Goal: Task Accomplishment & Management: Use online tool/utility

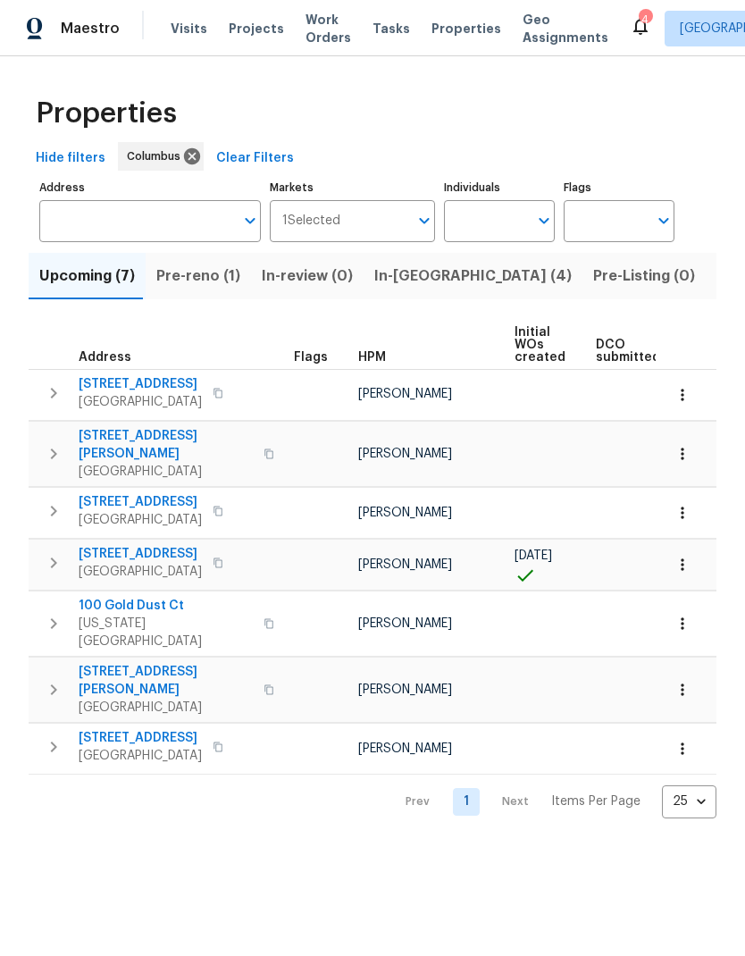
click at [421, 272] on span "In-reno (4)" at bounding box center [472, 275] width 197 height 25
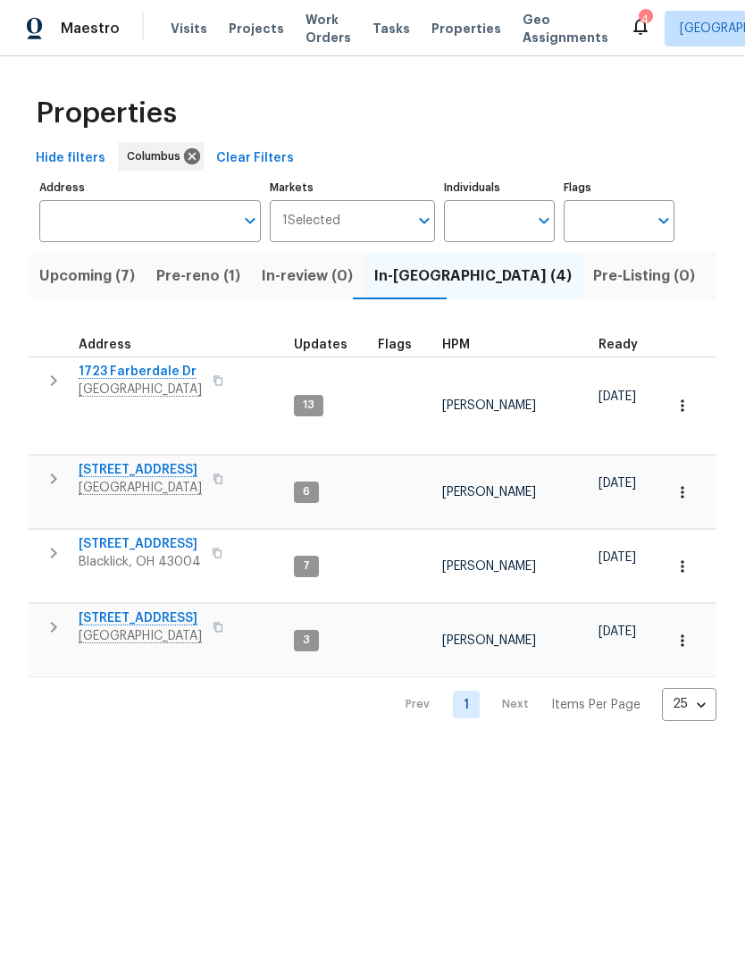
click at [59, 542] on icon "button" at bounding box center [53, 552] width 21 height 21
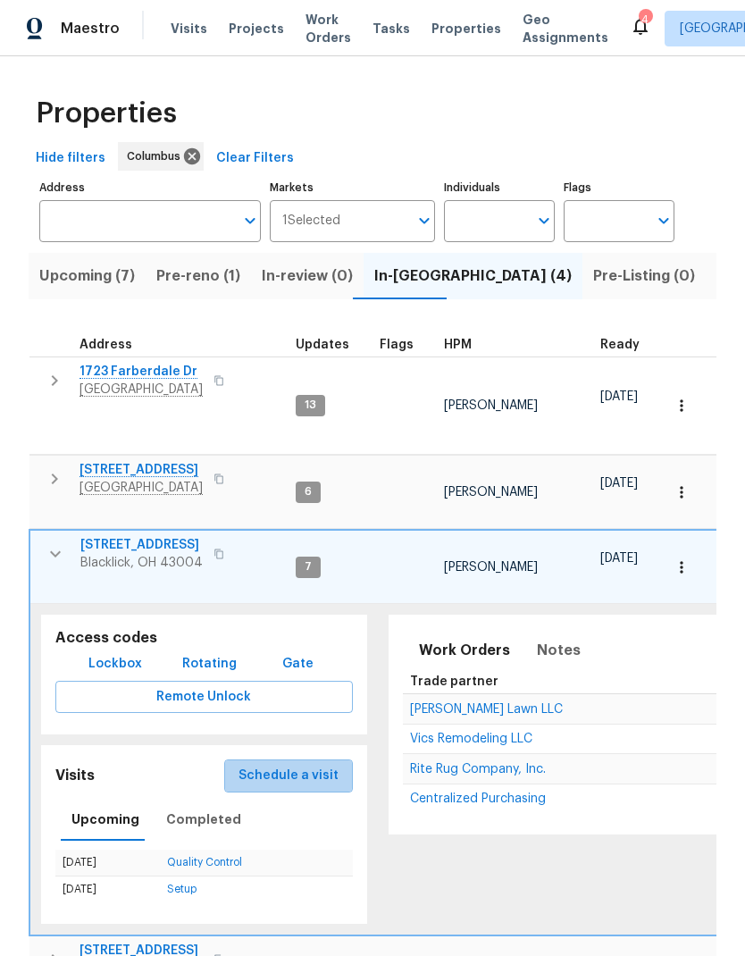
click at [303, 765] on span "Schedule a visit" at bounding box center [288, 776] width 100 height 22
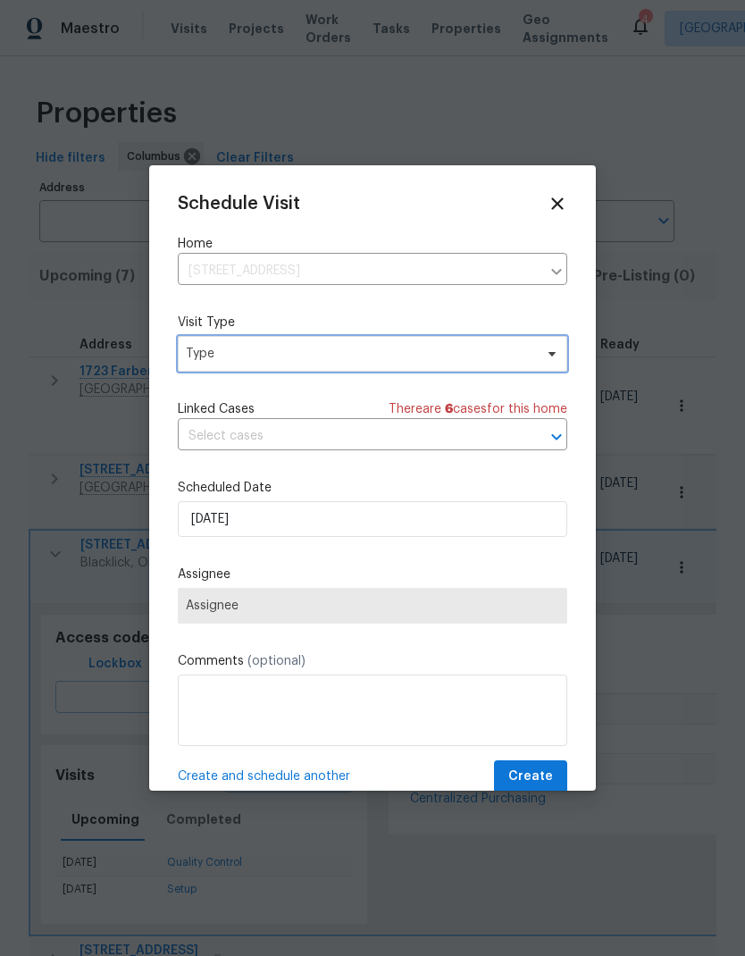
click at [485, 347] on span "Type" at bounding box center [359, 354] width 347 height 18
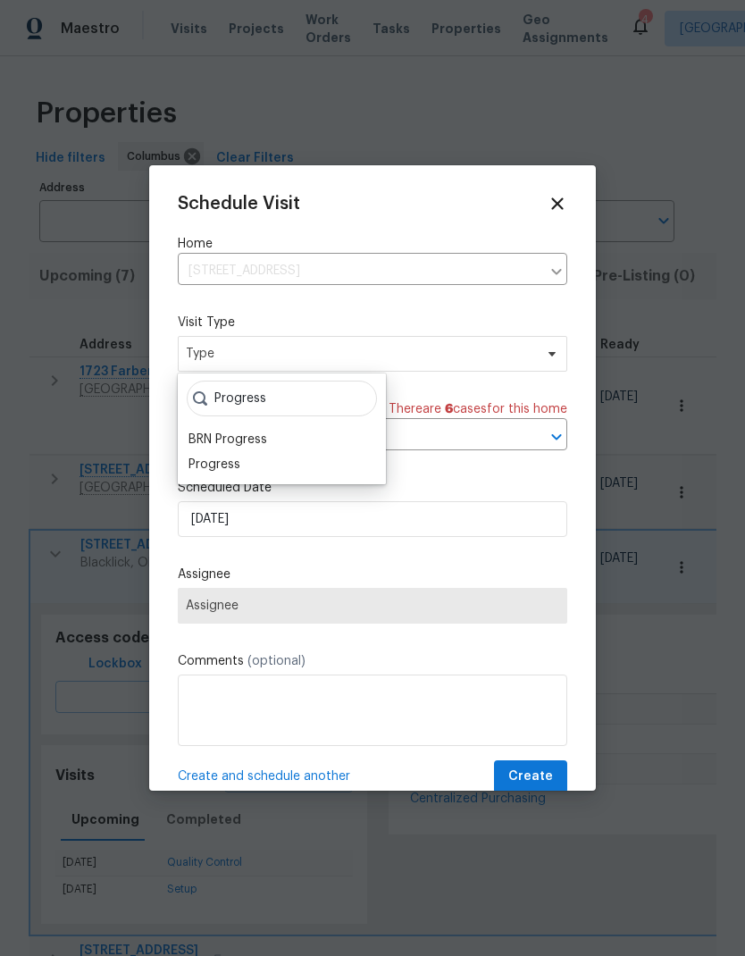
type input "Progress"
click at [250, 447] on div "BRN Progress" at bounding box center [227, 439] width 79 height 18
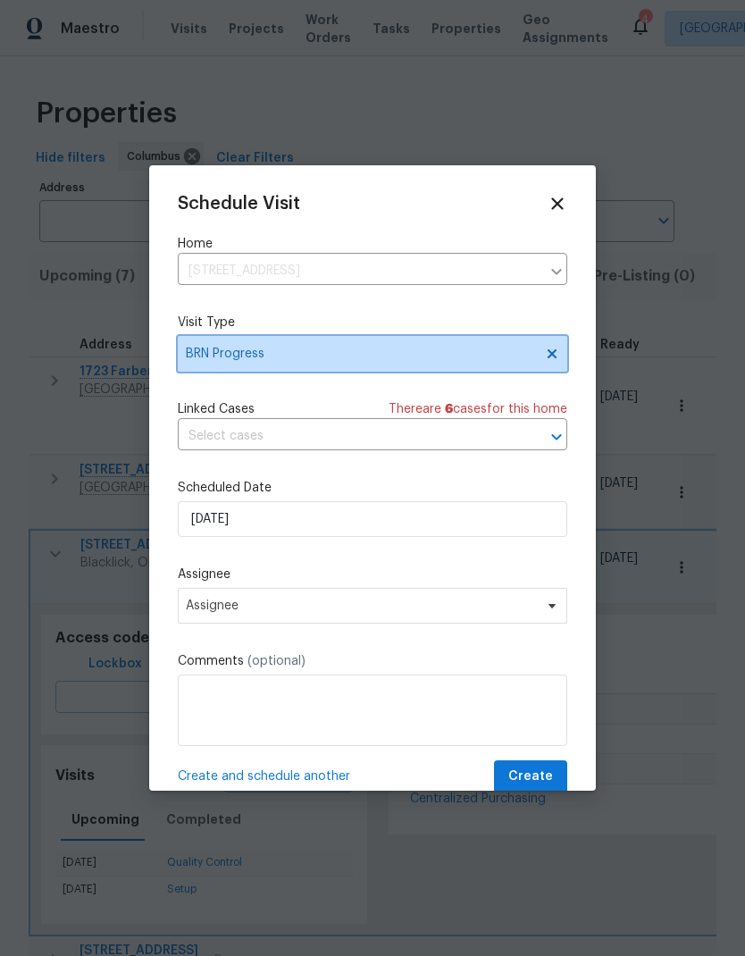
click at [556, 356] on icon at bounding box center [552, 354] width 14 height 14
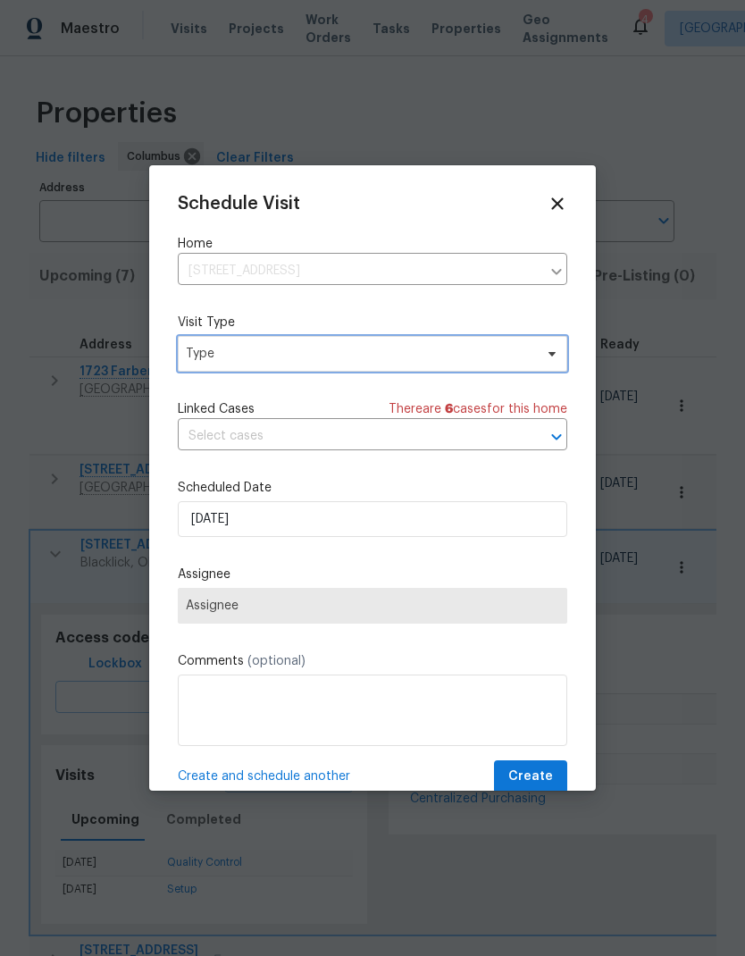
click at [500, 365] on span "Type" at bounding box center [372, 354] width 389 height 36
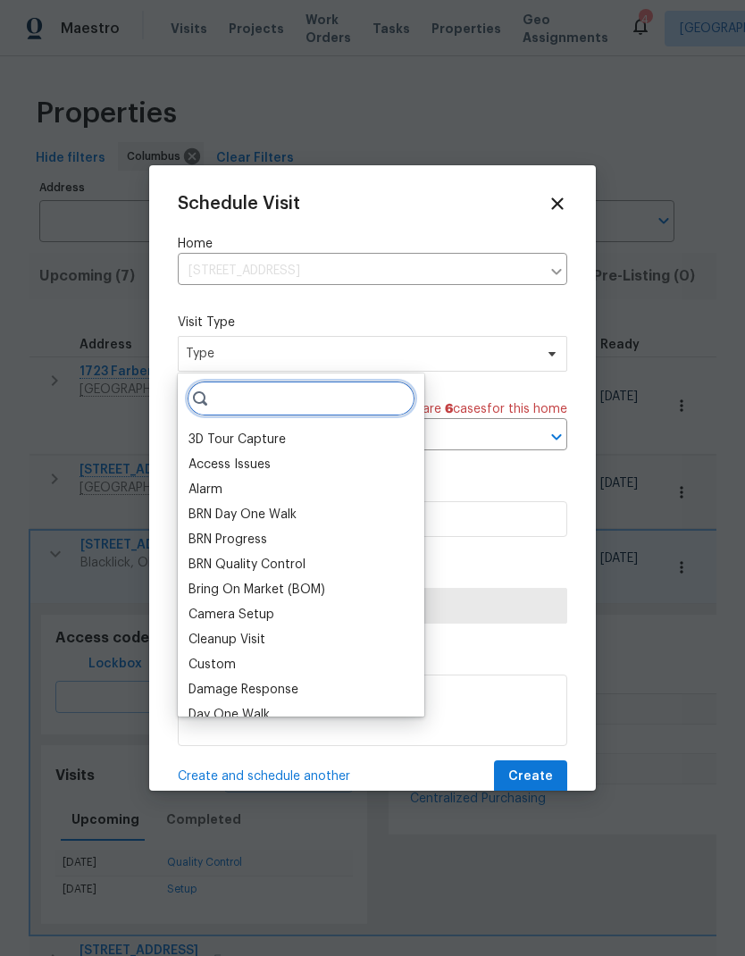
click at [331, 403] on input "search" at bounding box center [301, 398] width 229 height 36
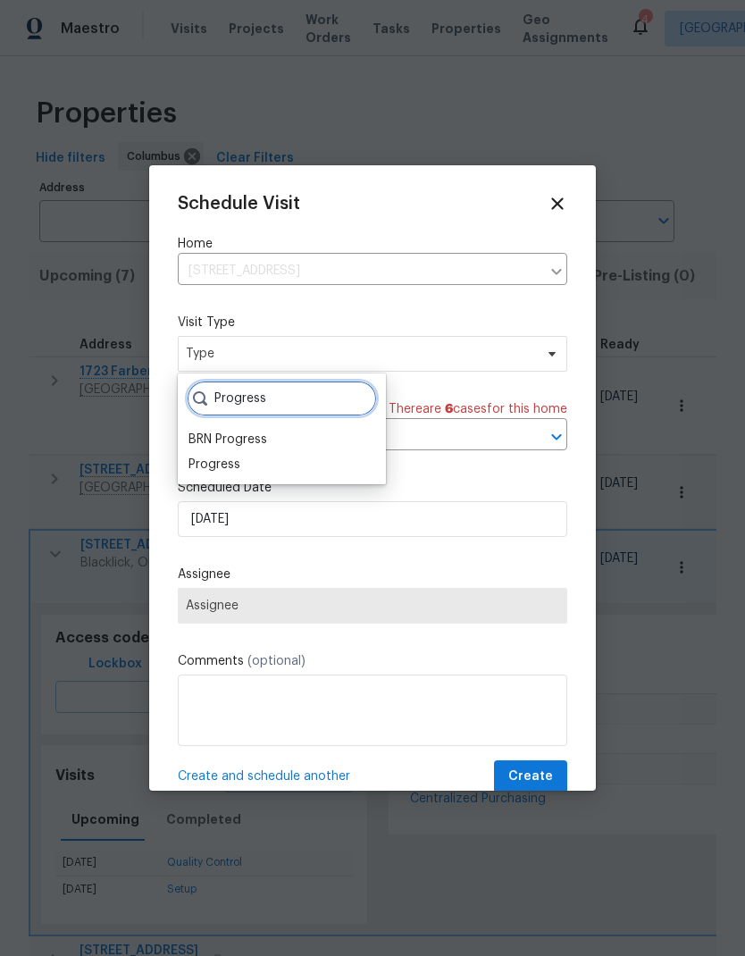
type input "Progress"
click at [237, 472] on div "Progress" at bounding box center [214, 464] width 52 height 18
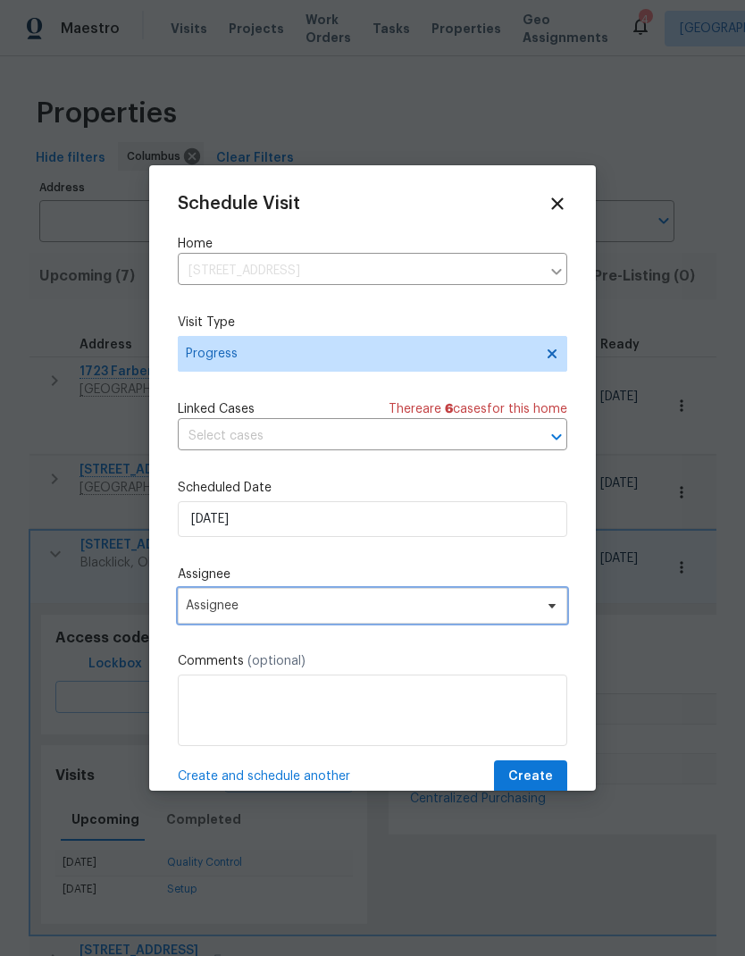
click at [421, 623] on span "Assignee" at bounding box center [372, 606] width 389 height 36
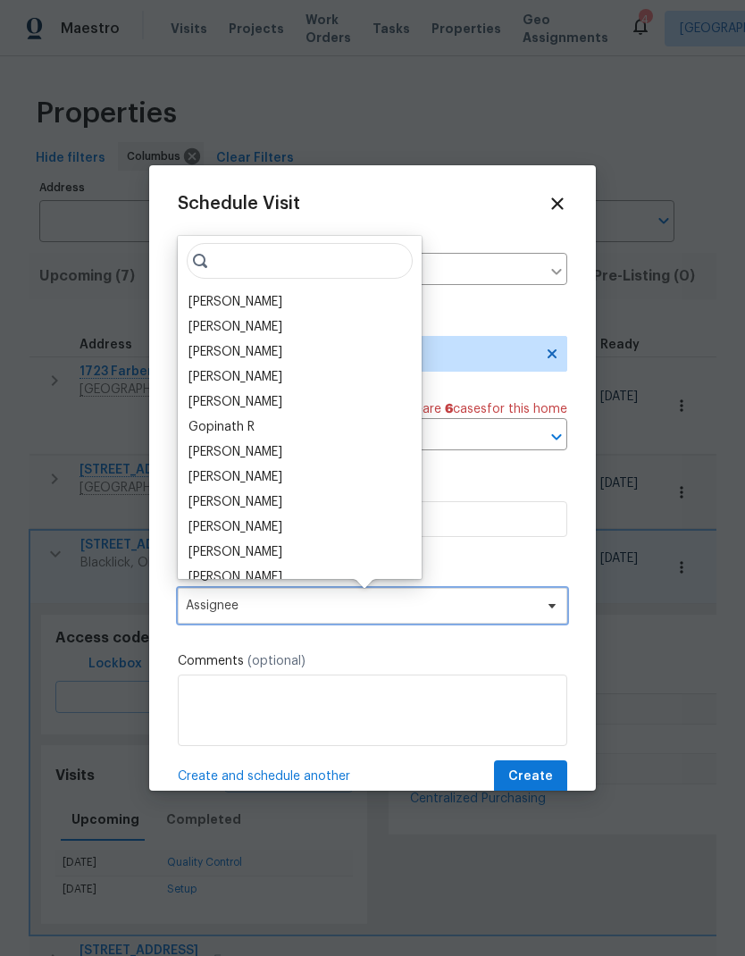
click at [460, 595] on span "Assignee" at bounding box center [372, 606] width 389 height 36
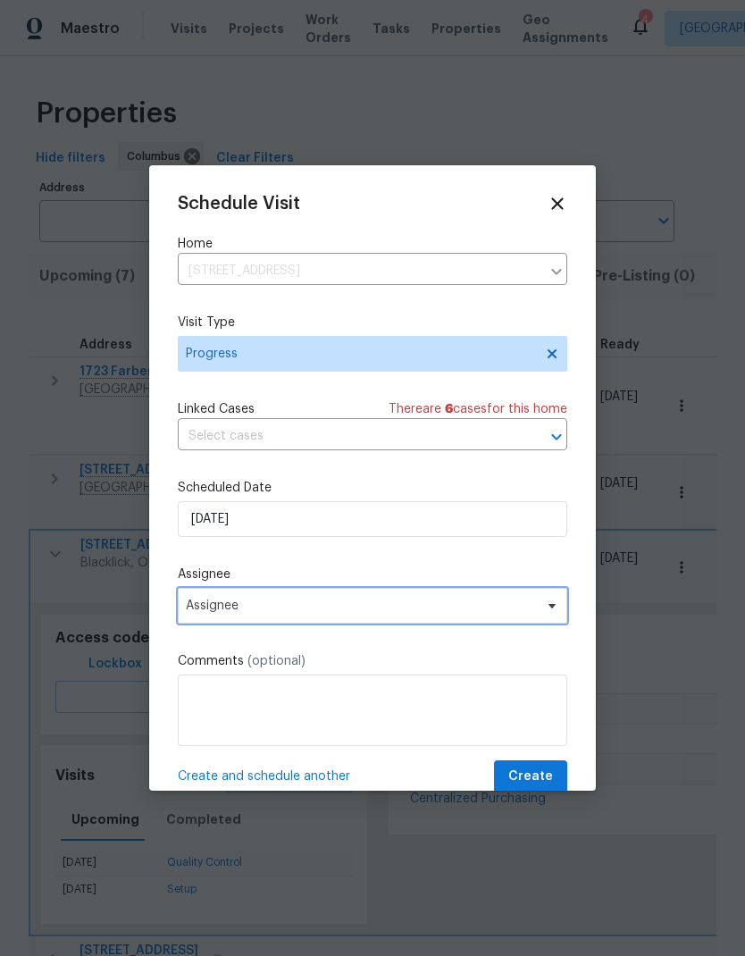
click at [462, 603] on span "Assignee" at bounding box center [361, 605] width 350 height 14
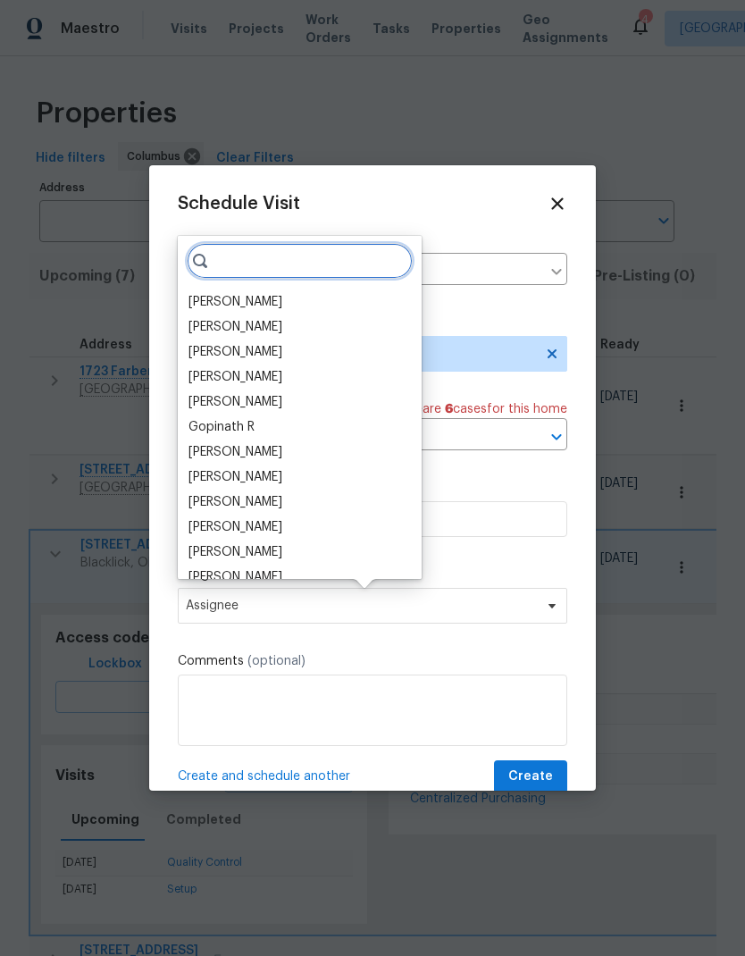
click at [291, 278] on input "search" at bounding box center [300, 261] width 226 height 36
click at [282, 293] on div "[PERSON_NAME]" at bounding box center [235, 302] width 94 height 18
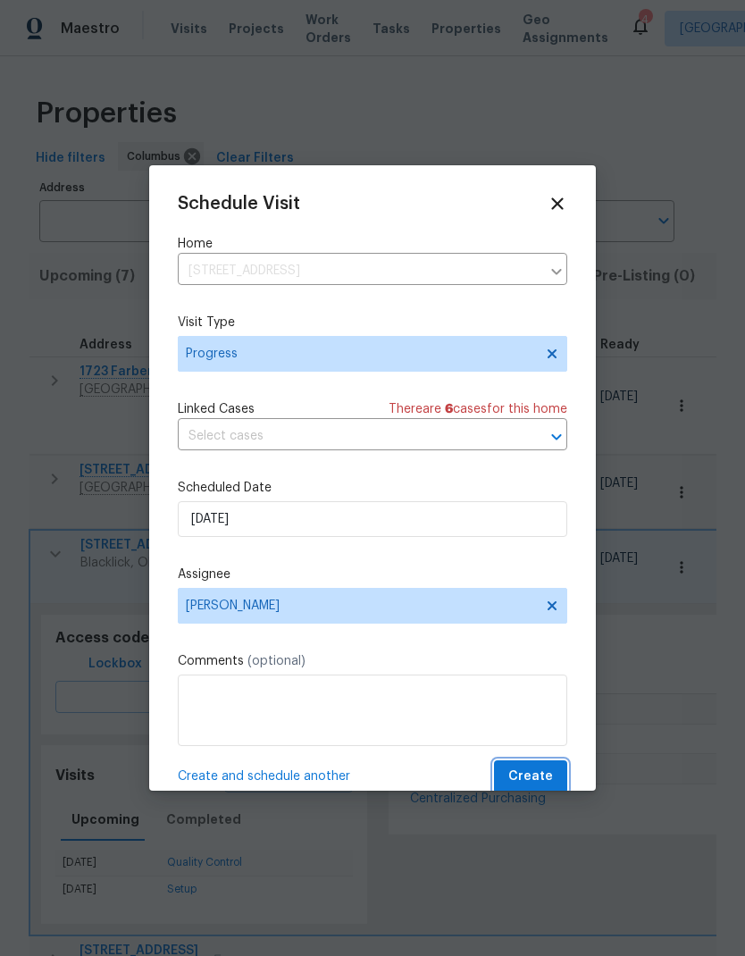
click at [540, 780] on span "Create" at bounding box center [530, 776] width 45 height 22
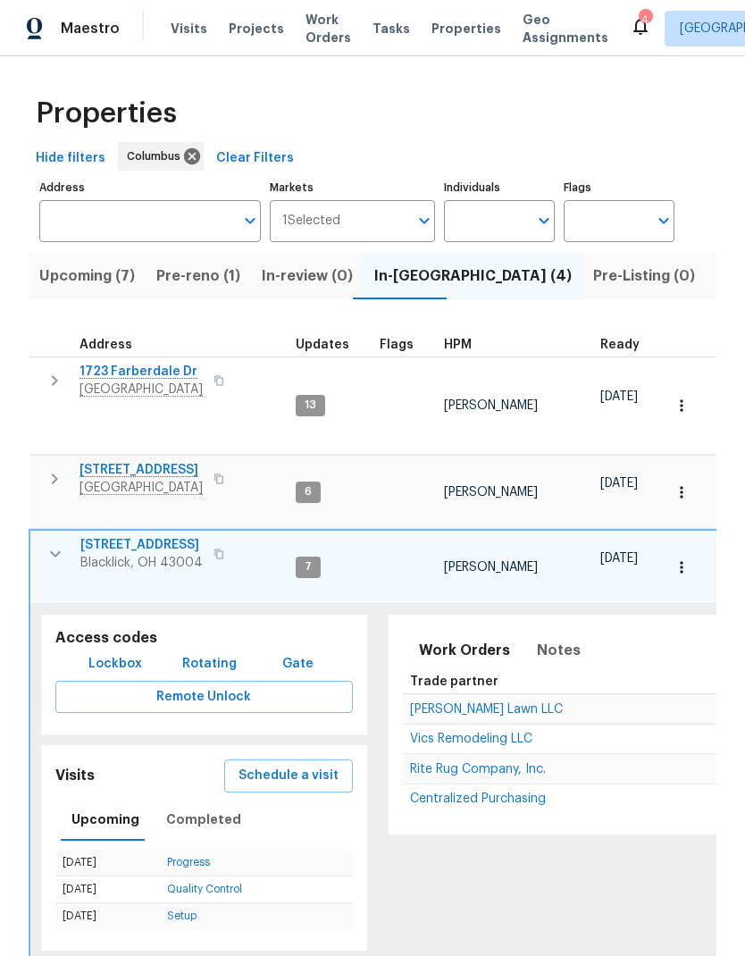
click at [191, 274] on span "Pre-reno (1)" at bounding box center [198, 275] width 84 height 25
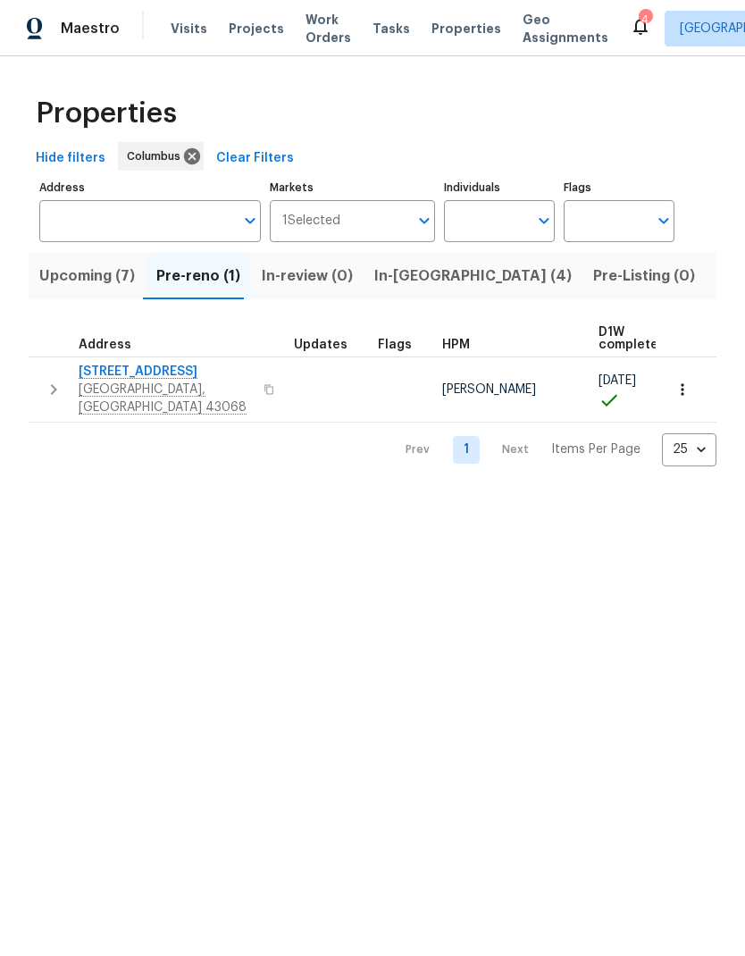
click at [126, 372] on span "7287 Candlestone Dr" at bounding box center [166, 372] width 174 height 18
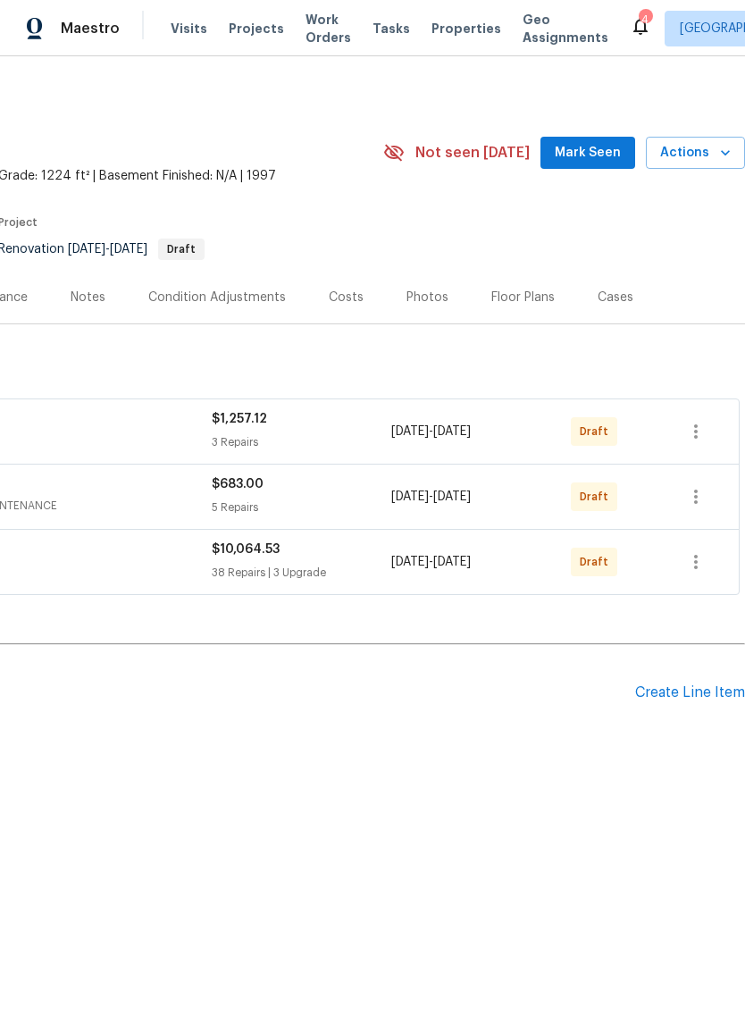
scroll to position [0, 264]
click at [698, 426] on icon "button" at bounding box center [695, 431] width 21 height 21
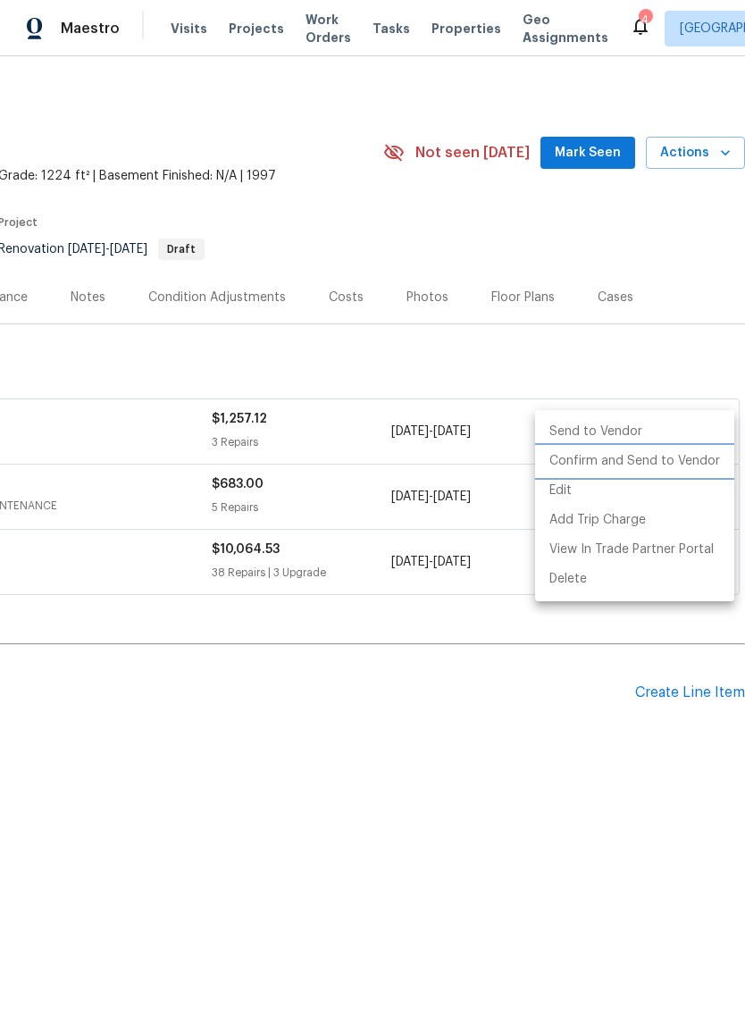
click at [664, 455] on li "Confirm and Send to Vendor" at bounding box center [634, 461] width 199 height 29
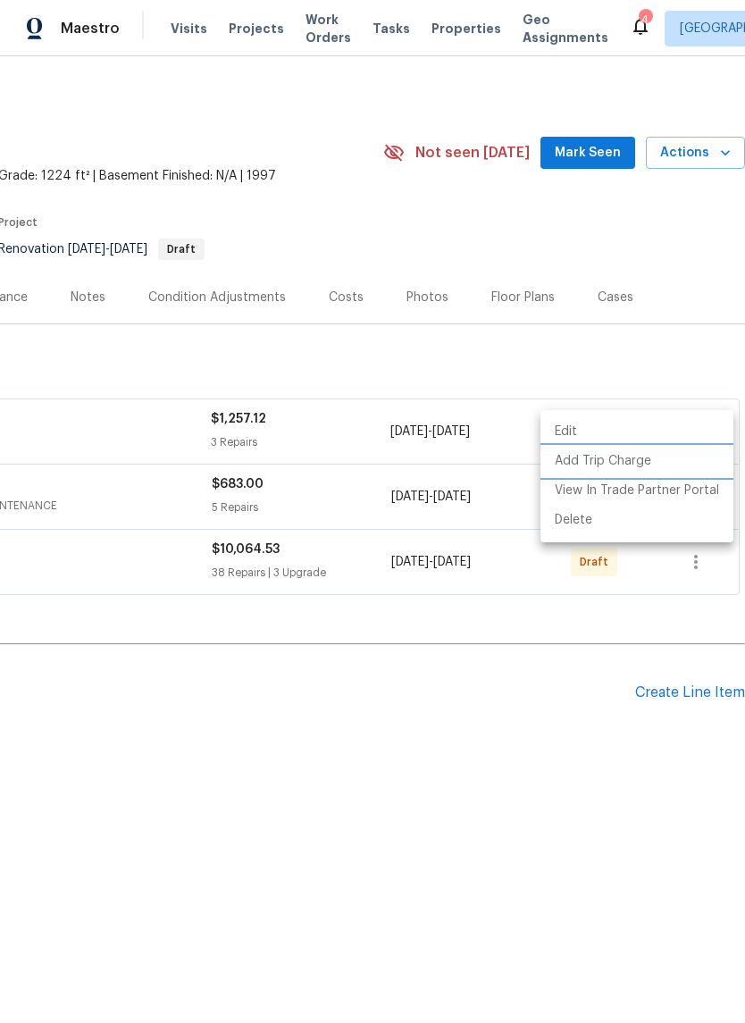
click at [631, 462] on li "Add Trip Charge" at bounding box center [636, 461] width 193 height 29
click at [572, 679] on div at bounding box center [372, 511] width 745 height 1023
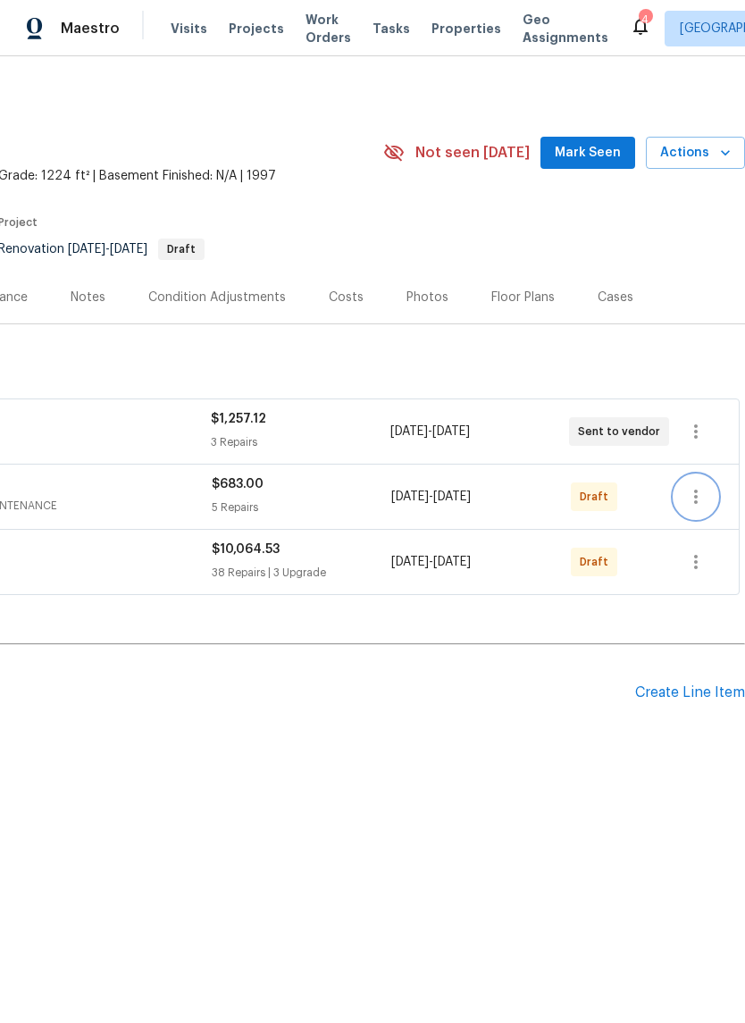
click at [698, 490] on icon "button" at bounding box center [695, 496] width 21 height 21
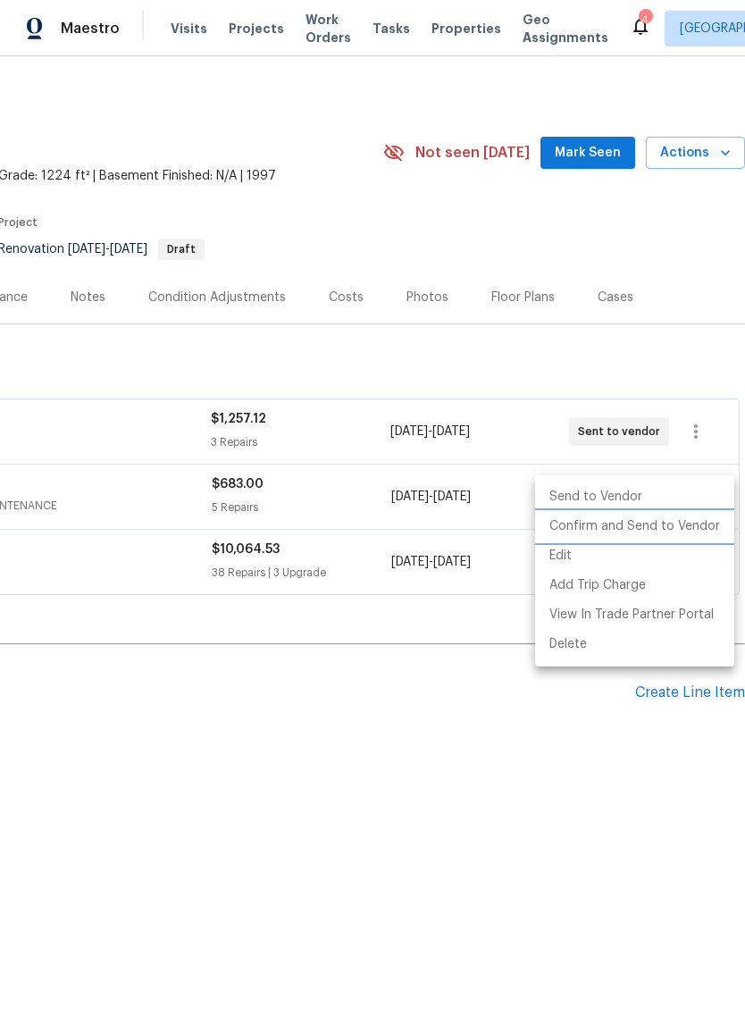
click at [665, 522] on li "Confirm and Send to Vendor" at bounding box center [634, 526] width 199 height 29
click at [629, 537] on li "Confirm and Send to Vendor" at bounding box center [634, 526] width 199 height 29
click at [574, 518] on li "Confirm and Send to Vendor" at bounding box center [634, 526] width 199 height 29
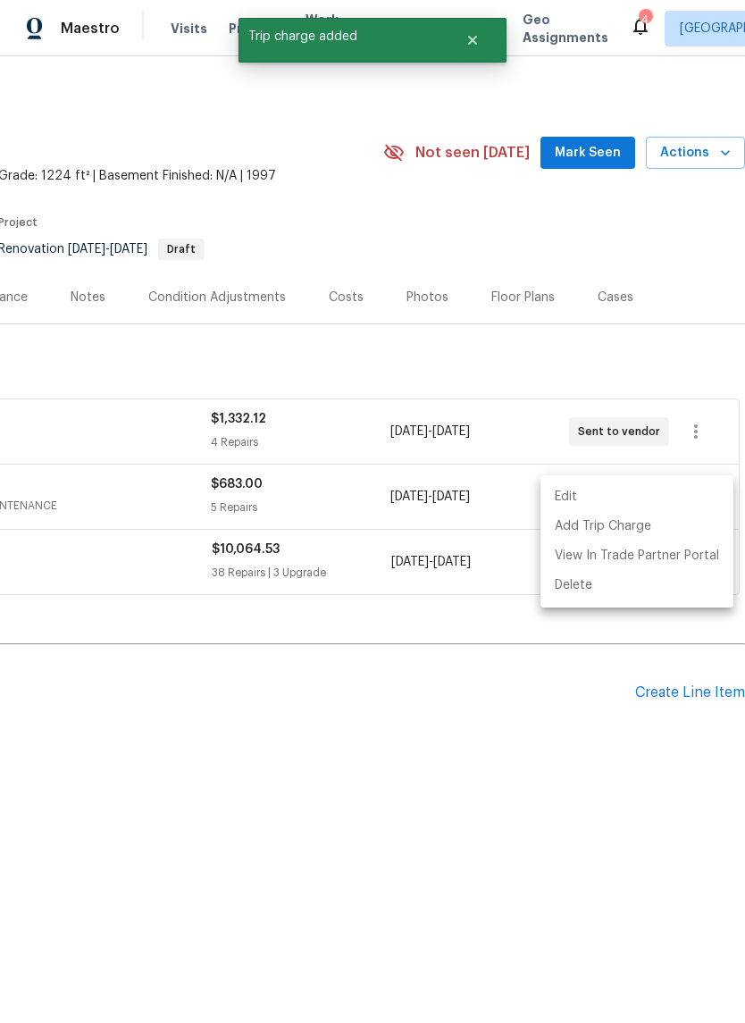
click at [540, 732] on div at bounding box center [372, 511] width 745 height 1023
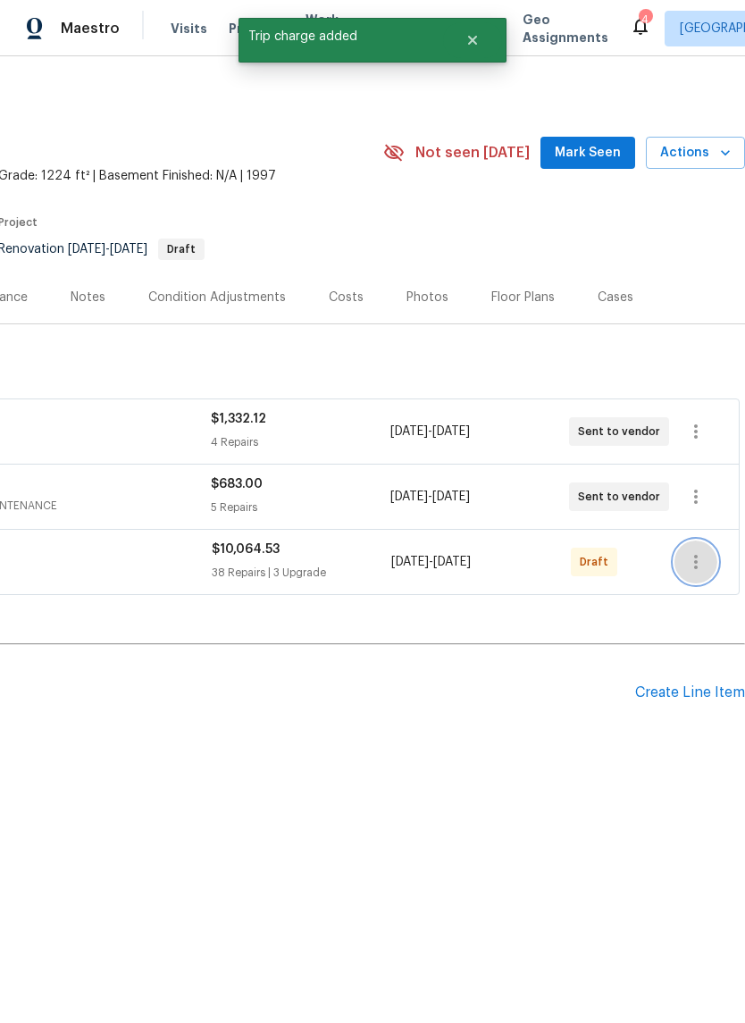
click at [699, 564] on icon "button" at bounding box center [695, 561] width 21 height 21
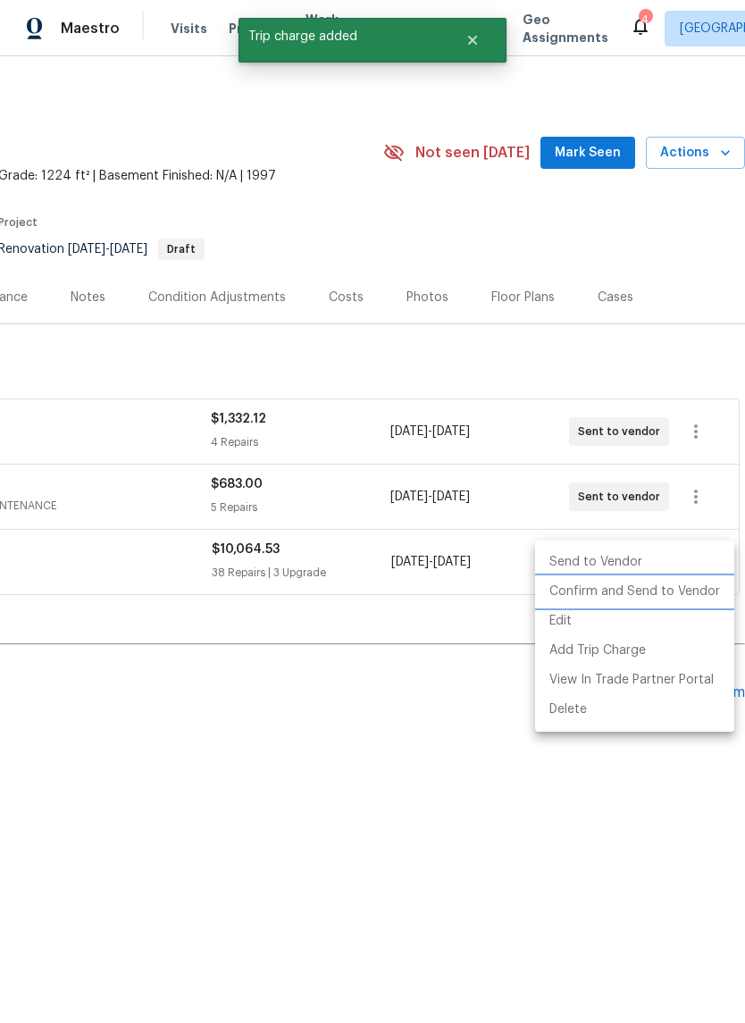
click at [642, 584] on li "Confirm and Send to Vendor" at bounding box center [634, 591] width 199 height 29
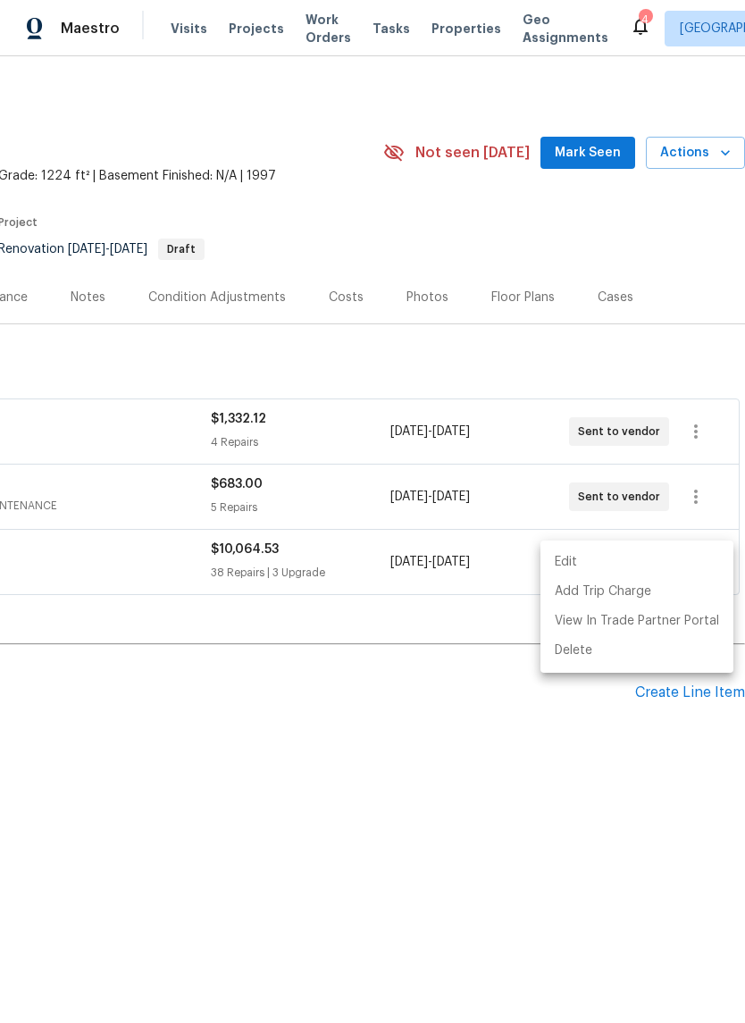
click at [435, 790] on div at bounding box center [372, 511] width 745 height 1023
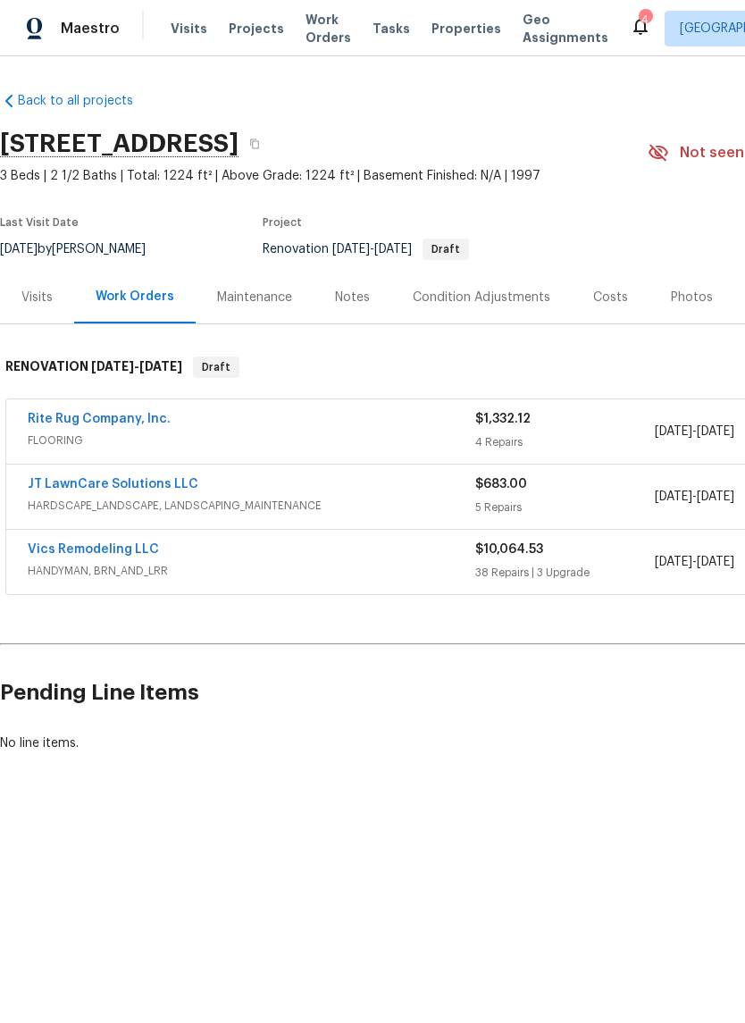
scroll to position [0, 0]
click at [69, 545] on link "Vics Remodeling LLC" at bounding box center [93, 549] width 131 height 13
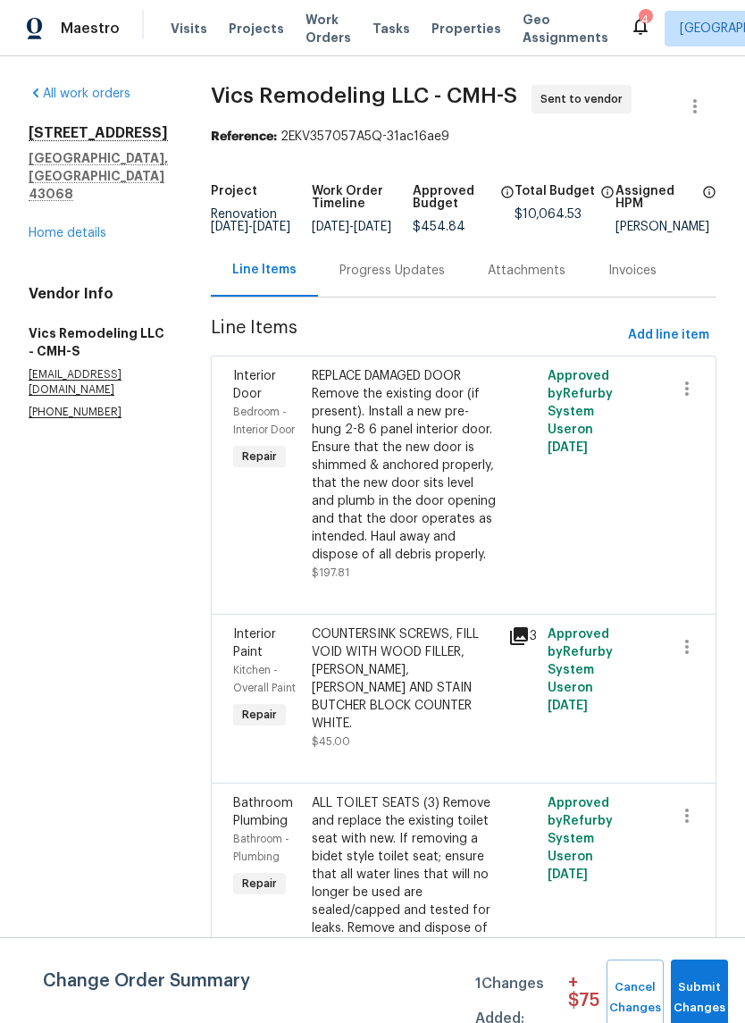
click at [64, 251] on div "All work orders 7287 Candlestone Dr Reynoldsburg, OH 43068 Home details Vendor …" at bounding box center [98, 252] width 139 height 335
click at [65, 232] on link "Home details" at bounding box center [68, 233] width 78 height 13
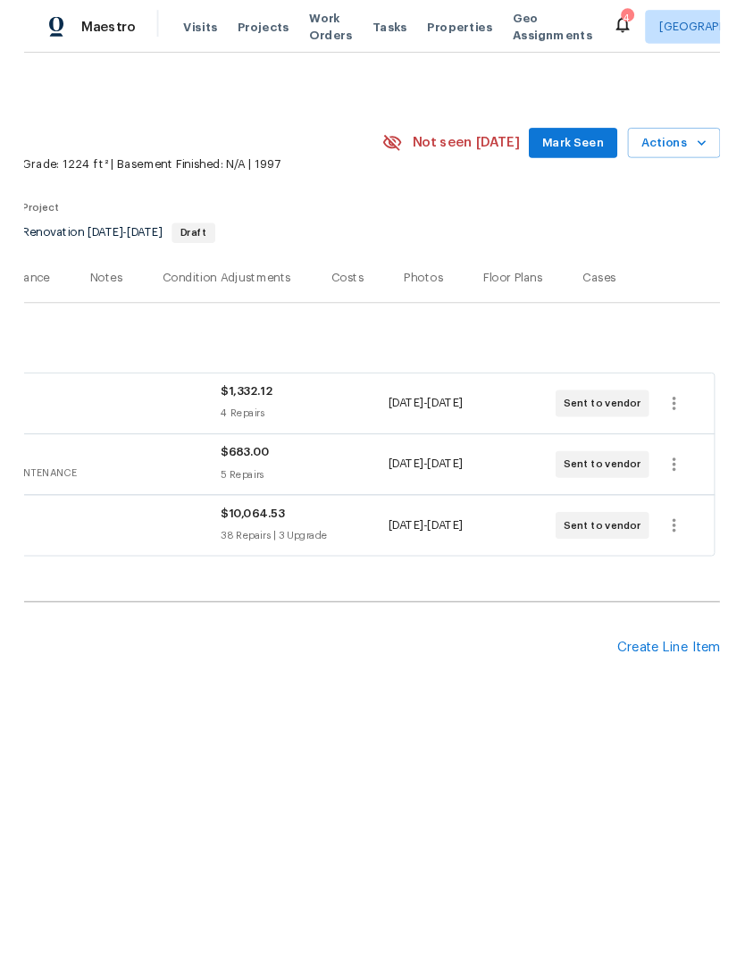
scroll to position [0, 264]
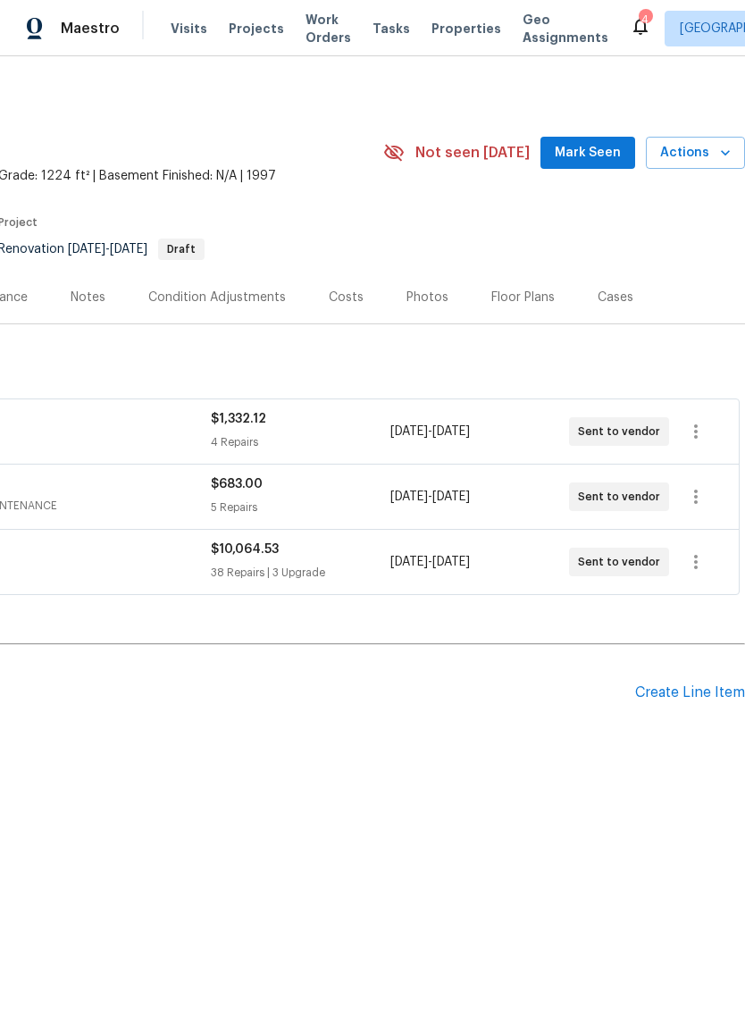
click at [702, 138] on button "Actions" at bounding box center [695, 153] width 99 height 33
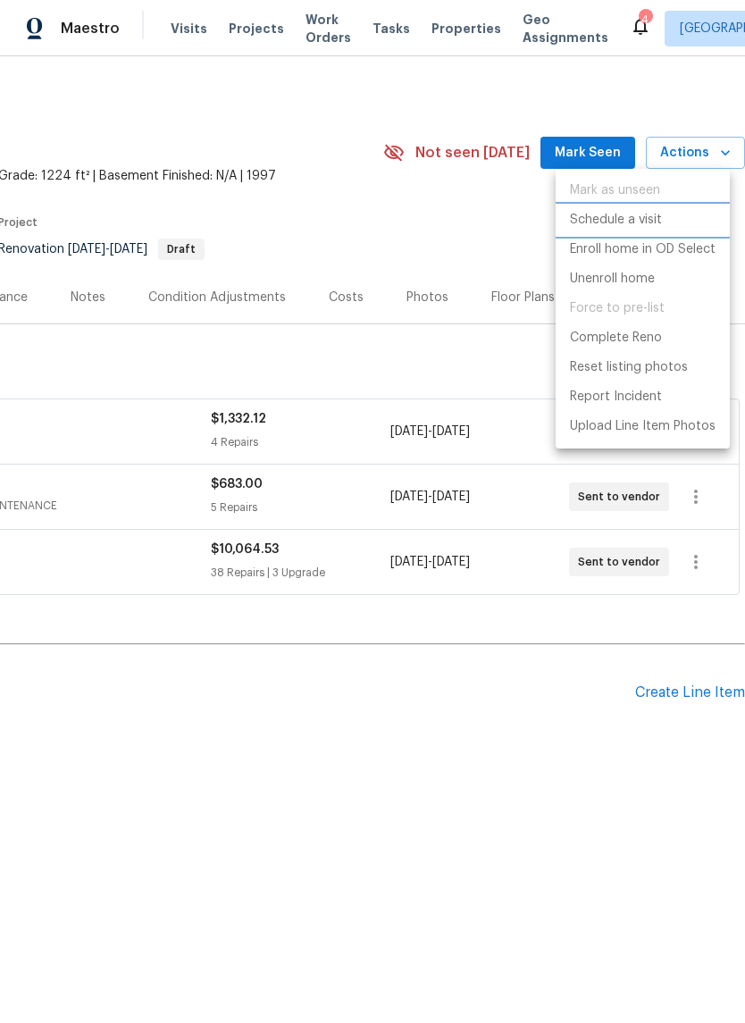
click at [670, 218] on li "Schedule a visit" at bounding box center [643, 219] width 174 height 29
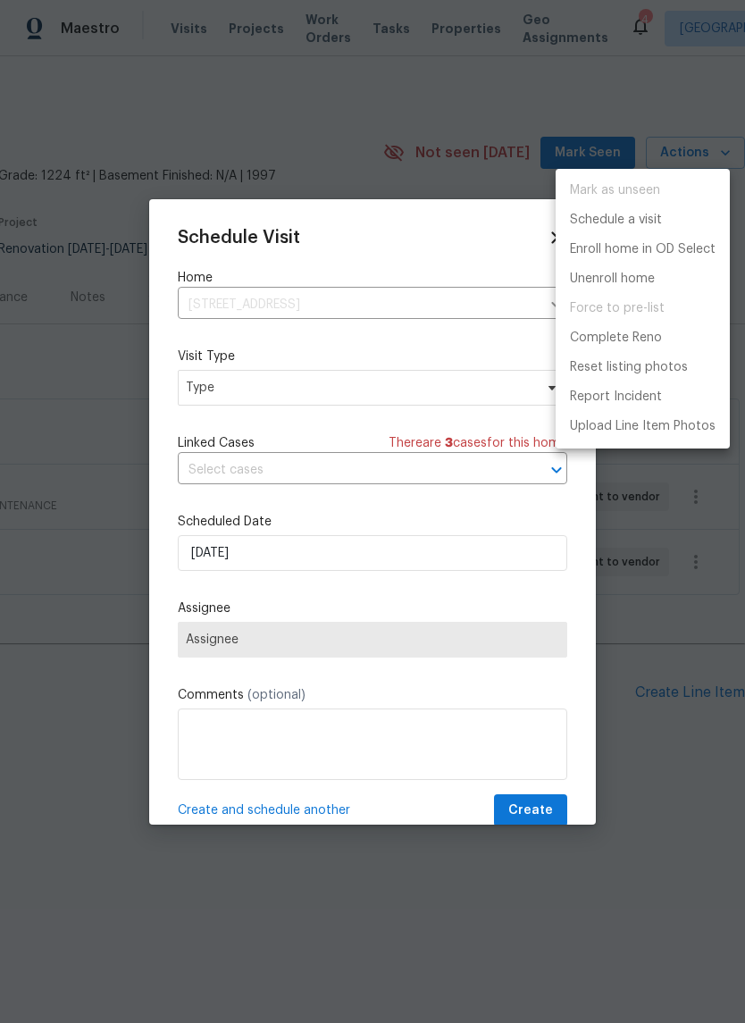
click at [409, 400] on div at bounding box center [372, 511] width 745 height 1023
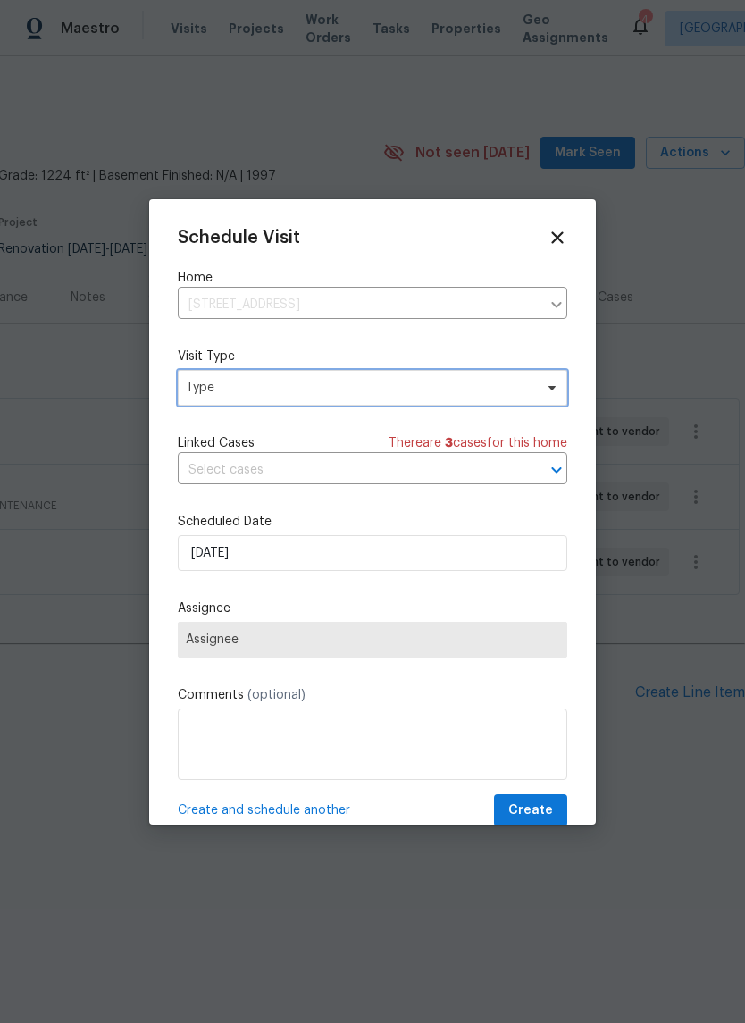
click at [442, 387] on span "Type" at bounding box center [359, 388] width 347 height 18
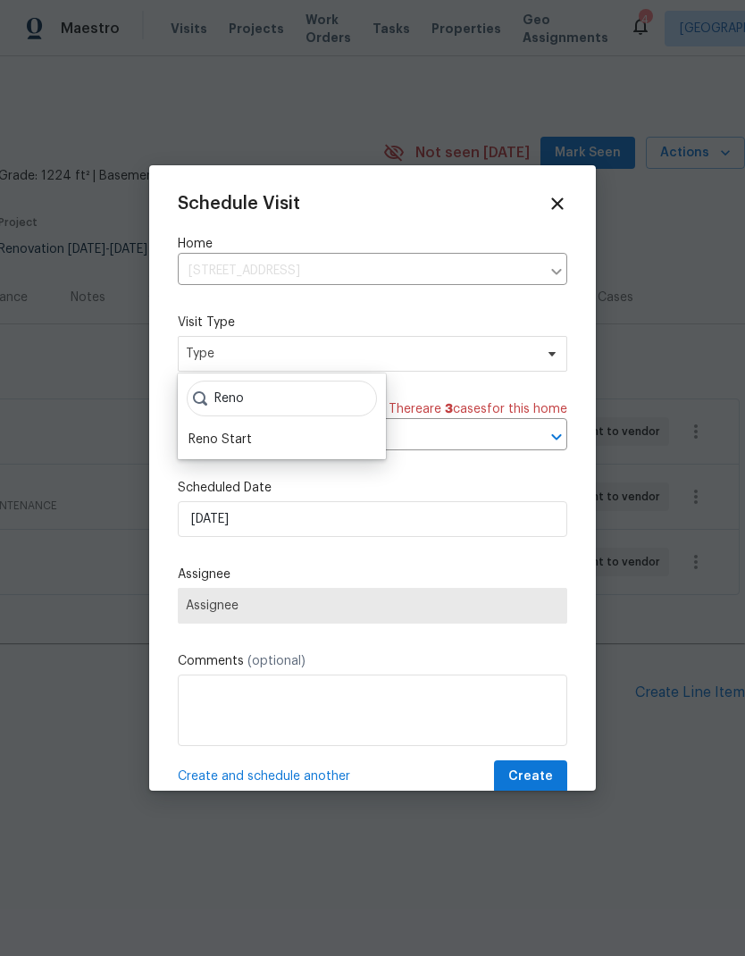
type input "Reno"
click at [245, 439] on div "Reno Start" at bounding box center [219, 439] width 63 height 18
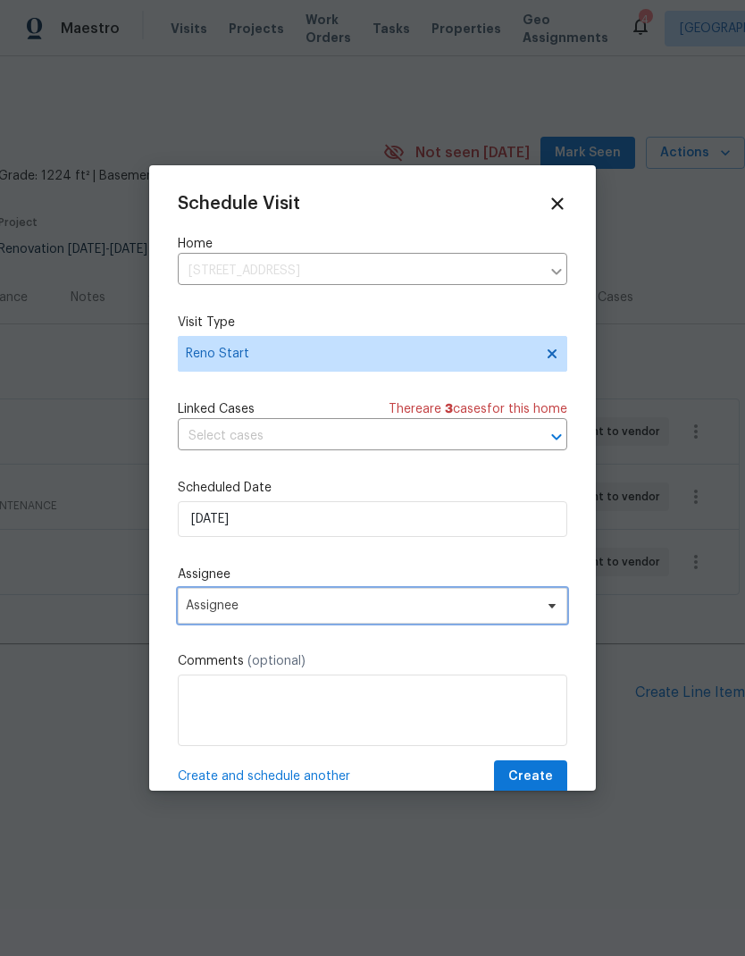
click at [385, 604] on span "Assignee" at bounding box center [361, 605] width 350 height 14
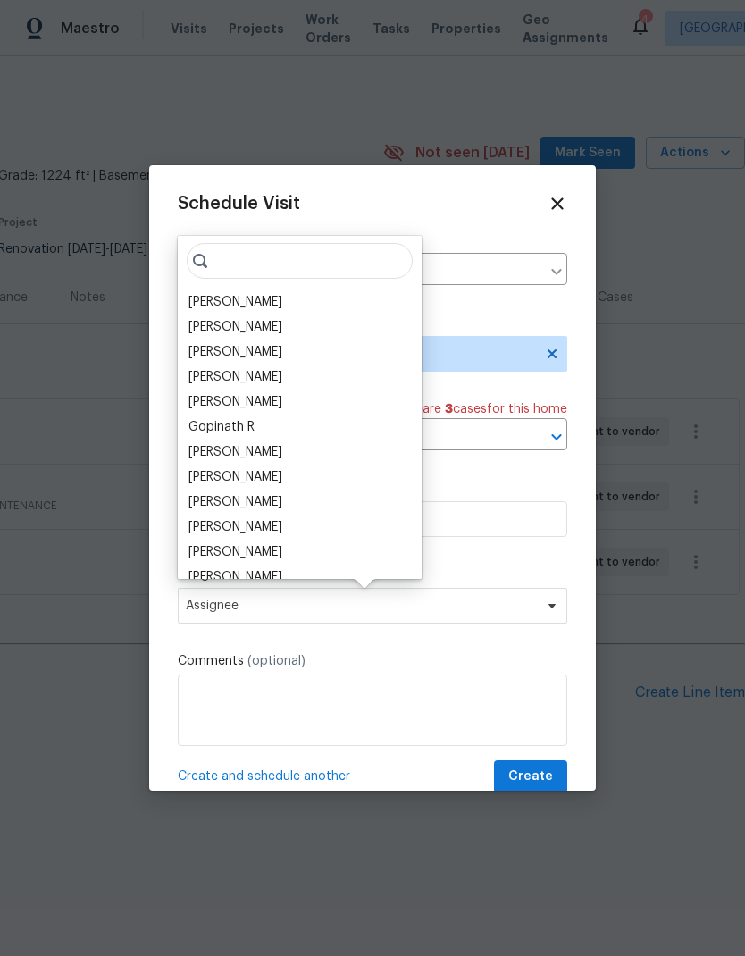
click at [282, 296] on div "[PERSON_NAME]" at bounding box center [235, 302] width 94 height 18
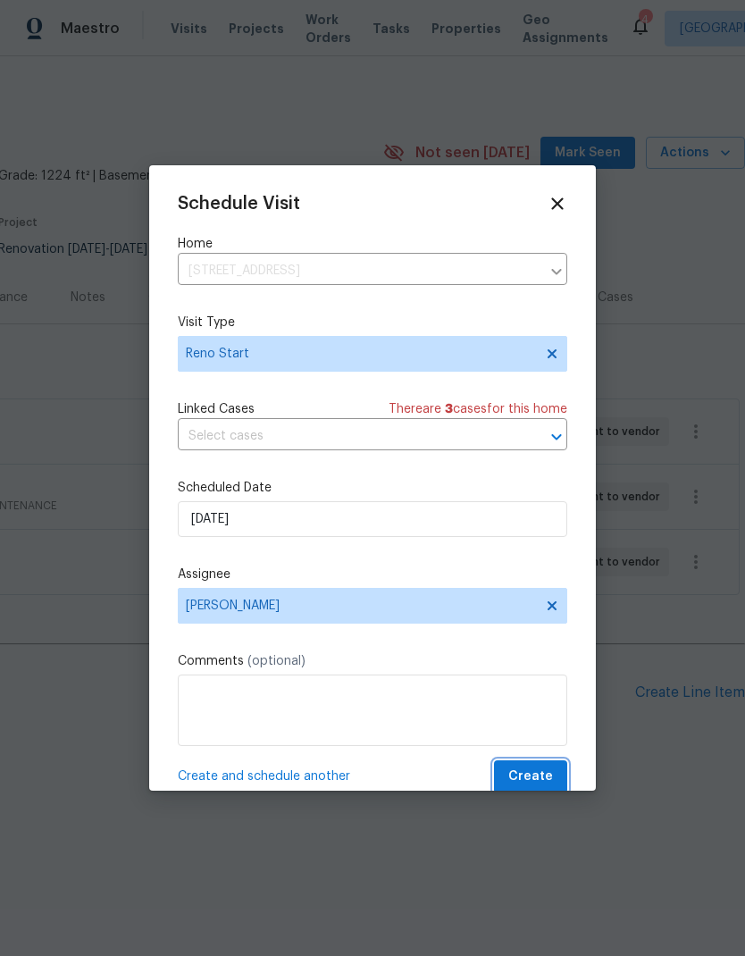
click at [549, 766] on button "Create" at bounding box center [530, 776] width 73 height 33
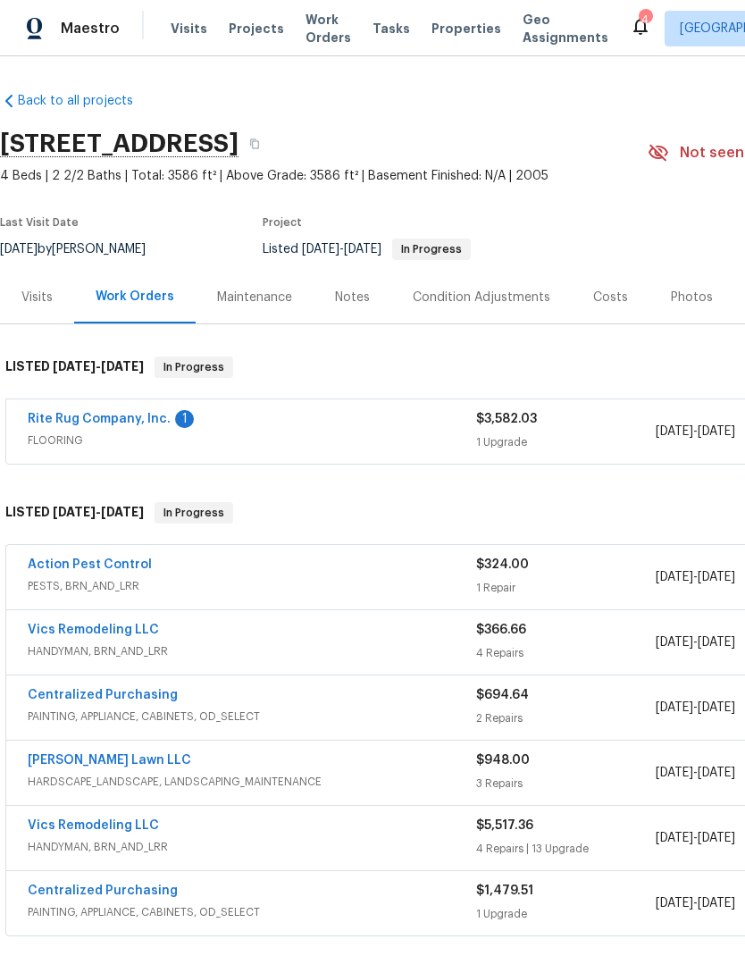
click at [697, 295] on div "Photos" at bounding box center [692, 297] width 42 height 18
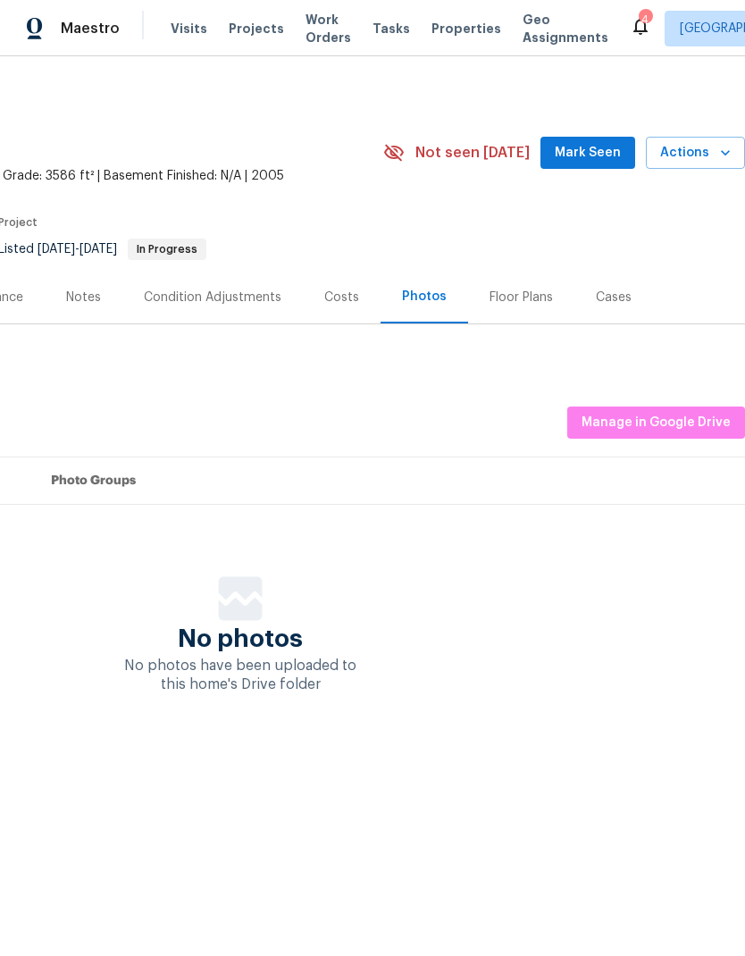
scroll to position [0, 264]
click at [695, 419] on span "Manage in Google Drive" at bounding box center [655, 423] width 149 height 22
